Goal: Transaction & Acquisition: Purchase product/service

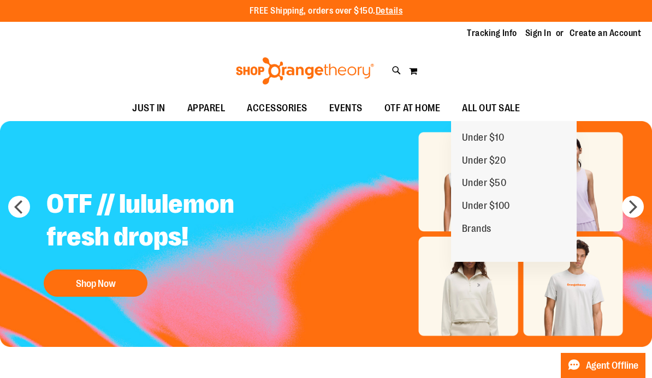
click at [493, 187] on span "Under $50" at bounding box center [484, 184] width 45 height 14
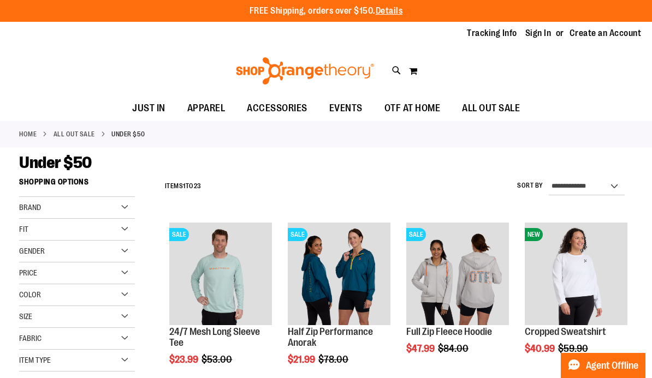
click at [121, 252] on div "Gender" at bounding box center [77, 252] width 116 height 22
click at [21, 271] on link "Men 2 items" at bounding box center [71, 273] width 111 height 11
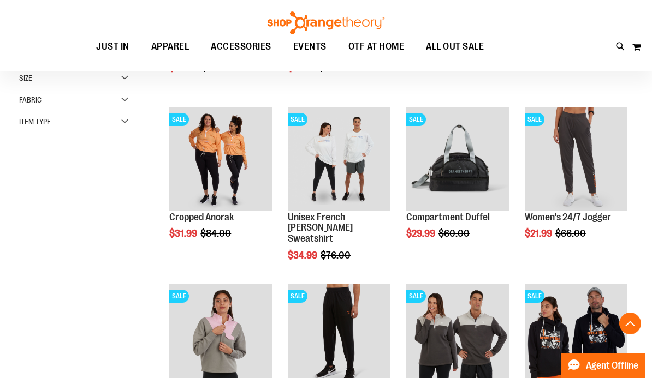
scroll to position [172, 0]
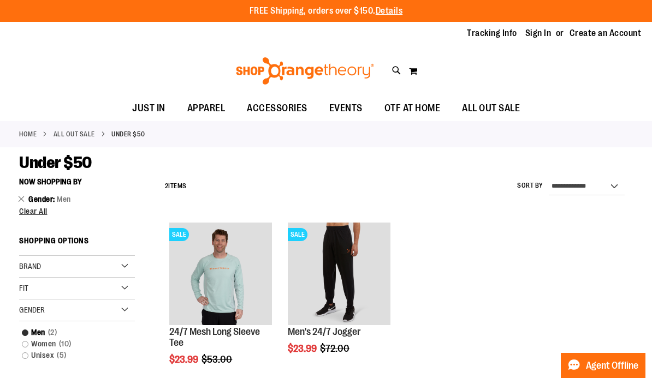
click at [204, 271] on img "product" at bounding box center [220, 274] width 103 height 103
click at [205, 270] on img "product" at bounding box center [220, 274] width 103 height 103
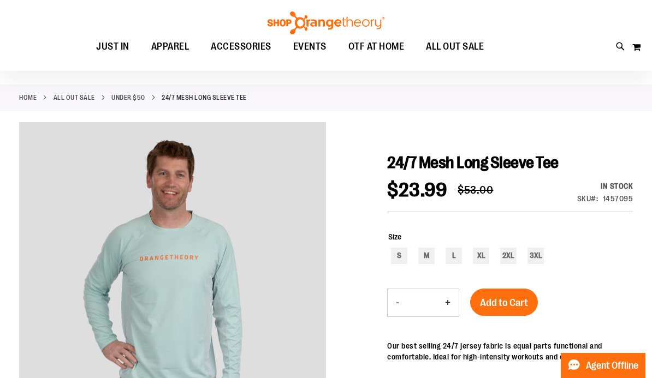
scroll to position [37, 0]
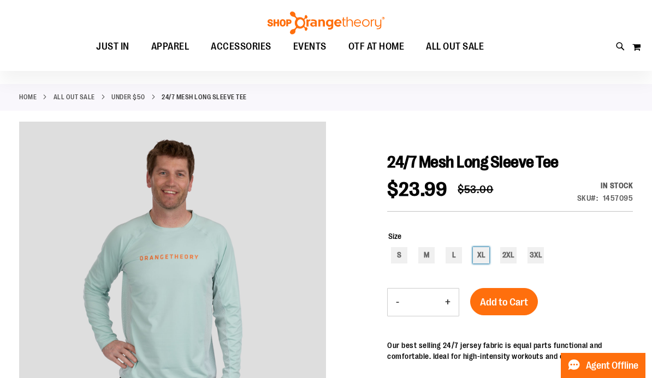
click at [482, 262] on div "XL" at bounding box center [481, 255] width 16 height 16
type input "***"
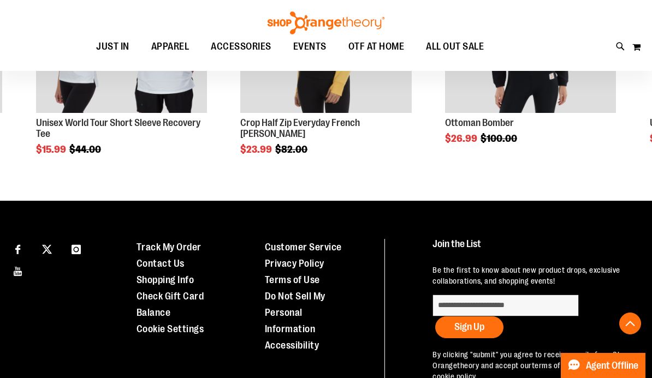
scroll to position [800, 0]
